Goal: Information Seeking & Learning: Learn about a topic

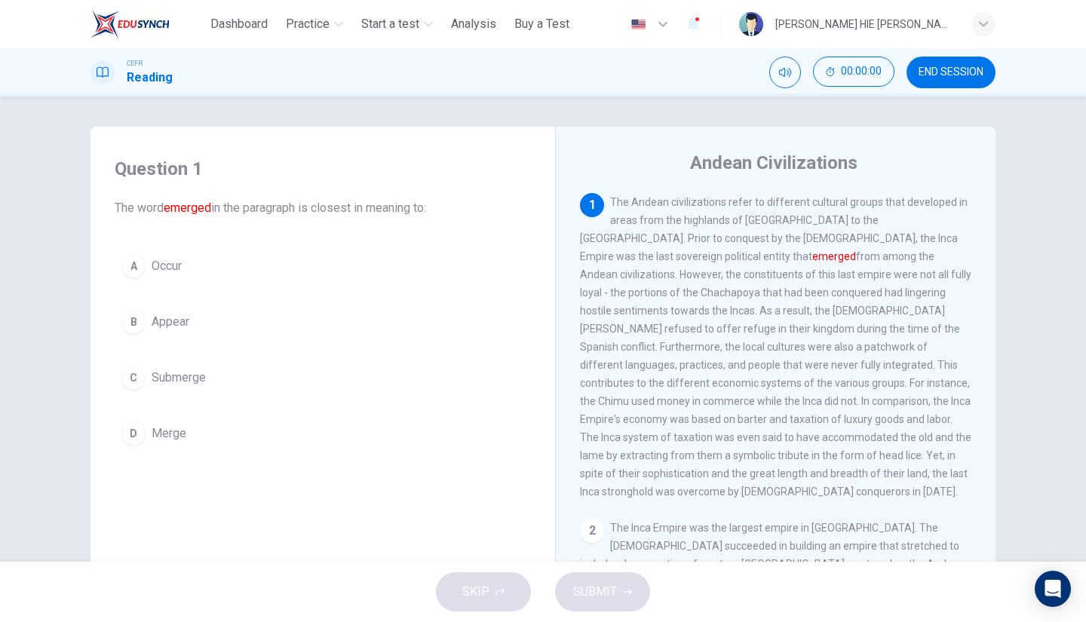
drag, startPoint x: 940, startPoint y: 77, endPoint x: 624, endPoint y: 91, distance: 316.3
click at [940, 77] on span "END SESSION" at bounding box center [950, 72] width 65 height 12
